Goal: Task Accomplishment & Management: Manage account settings

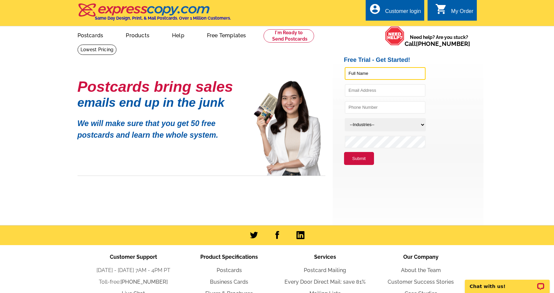
click at [364, 74] on input "text" at bounding box center [384, 73] width 81 height 13
click at [389, 9] on div "Customer login" at bounding box center [403, 12] width 36 height 9
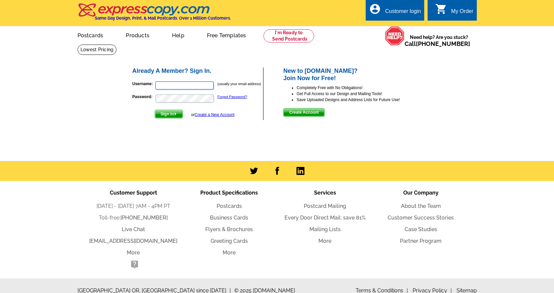
click at [184, 84] on input "Username:" at bounding box center [184, 85] width 58 height 8
type input "[PERSON_NAME][EMAIL_ADDRESS][PERSON_NAME][DOMAIN_NAME]"
click at [164, 115] on span "Sign In" at bounding box center [169, 114] width 28 height 8
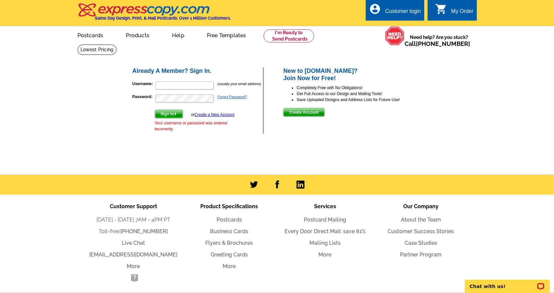
click at [225, 98] on link "Forgot Password?" at bounding box center [232, 97] width 30 height 4
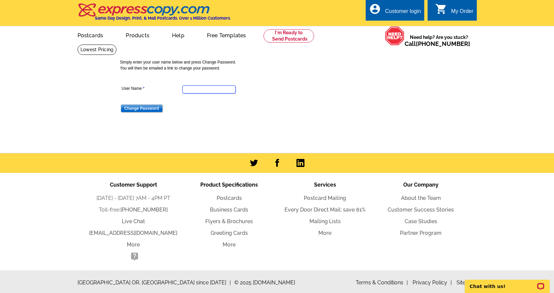
click at [198, 88] on input "User Name" at bounding box center [208, 89] width 53 height 8
type input "[PERSON_NAME][EMAIL_ADDRESS][PERSON_NAME][DOMAIN_NAME]"
click at [145, 110] on input "Change Password" at bounding box center [142, 108] width 42 height 8
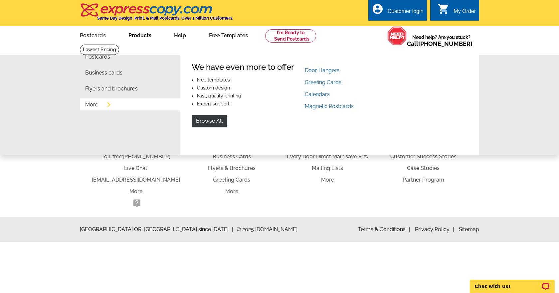
click at [96, 105] on link "More" at bounding box center [91, 104] width 13 height 5
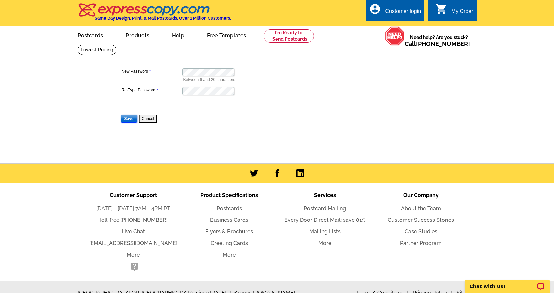
click at [133, 118] on input "Save" at bounding box center [129, 119] width 17 height 8
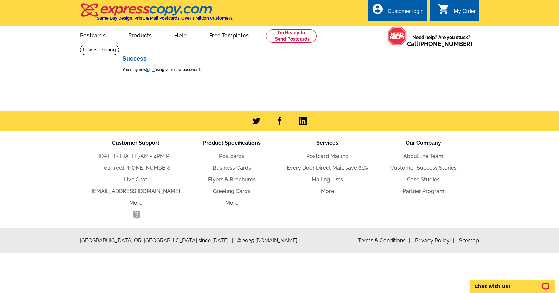
click at [148, 67] on link "login" at bounding box center [150, 69] width 8 height 5
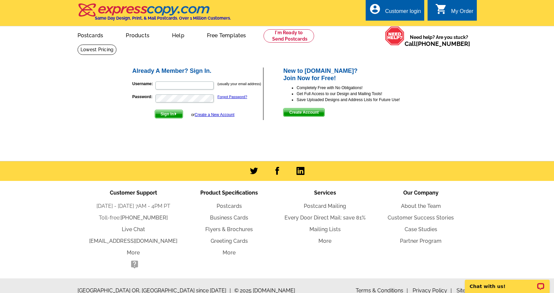
type input "[PERSON_NAME][EMAIL_ADDRESS][PERSON_NAME][DOMAIN_NAME]"
click at [170, 115] on span "Sign In" at bounding box center [169, 114] width 28 height 8
